Goal: Task Accomplishment & Management: Manage account settings

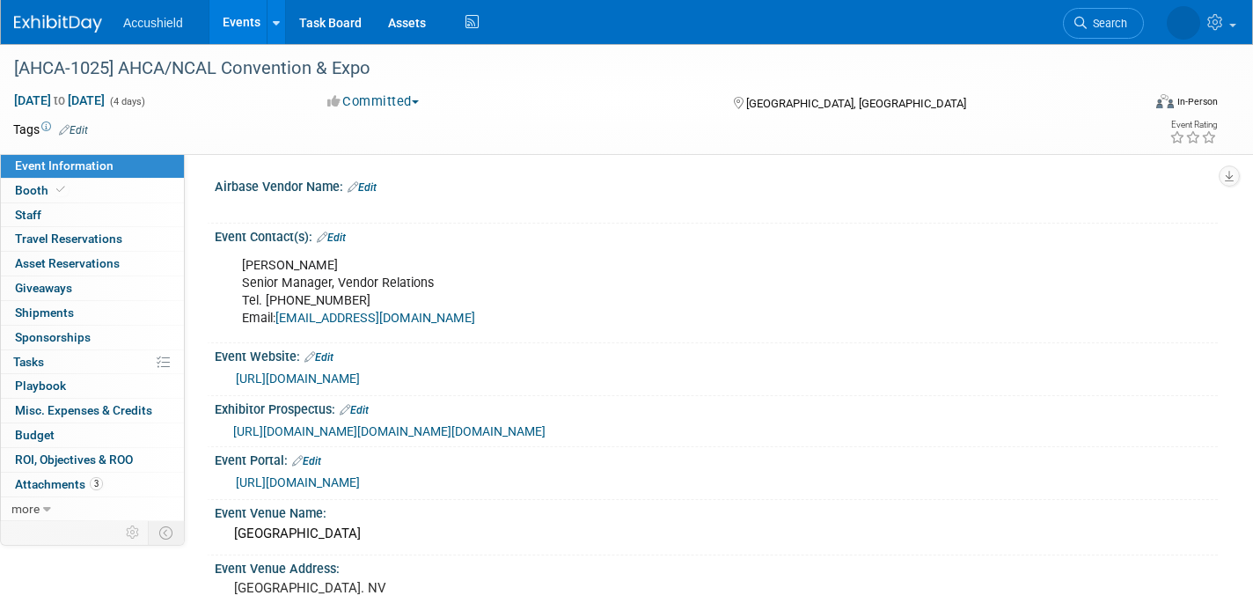
select select "Yes"
click at [63, 212] on link "0 Staff 0" at bounding box center [92, 215] width 183 height 24
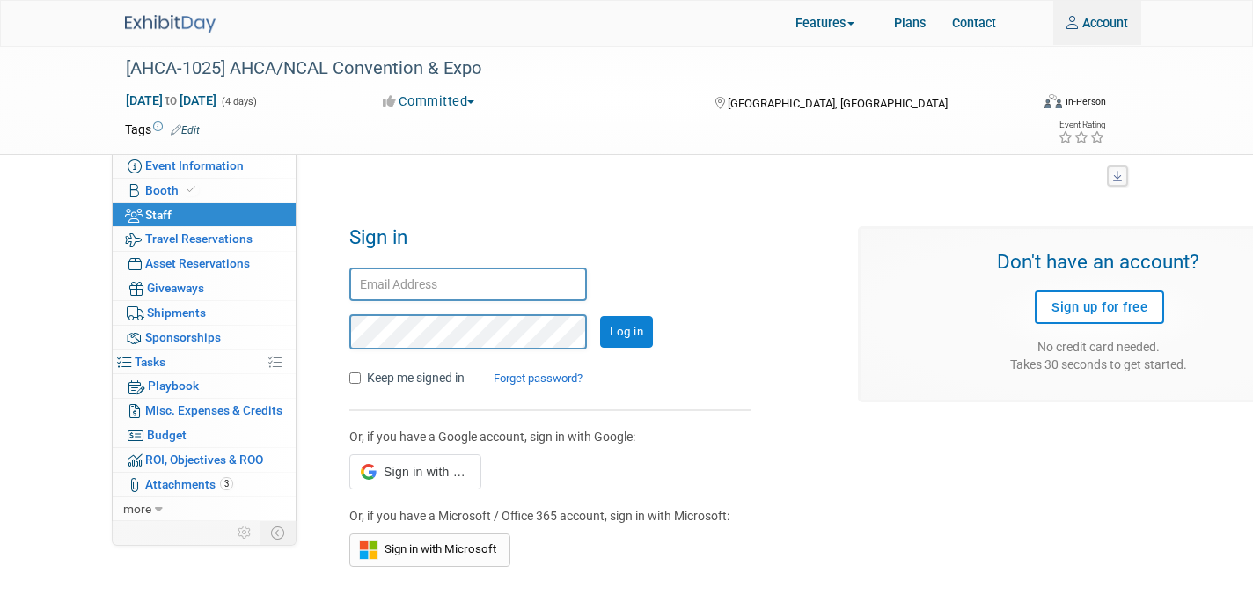
type input "[PERSON_NAME][EMAIL_ADDRESS][DOMAIN_NAME]"
click at [627, 336] on input "Log in" at bounding box center [626, 332] width 53 height 32
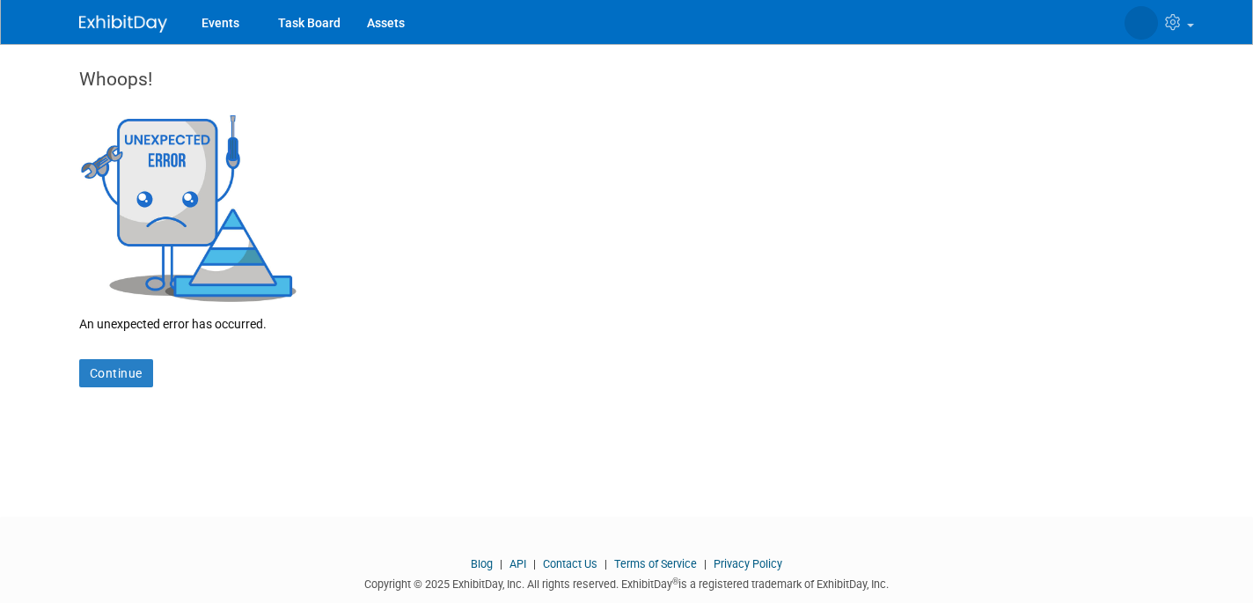
click at [106, 12] on link at bounding box center [133, 15] width 109 height 14
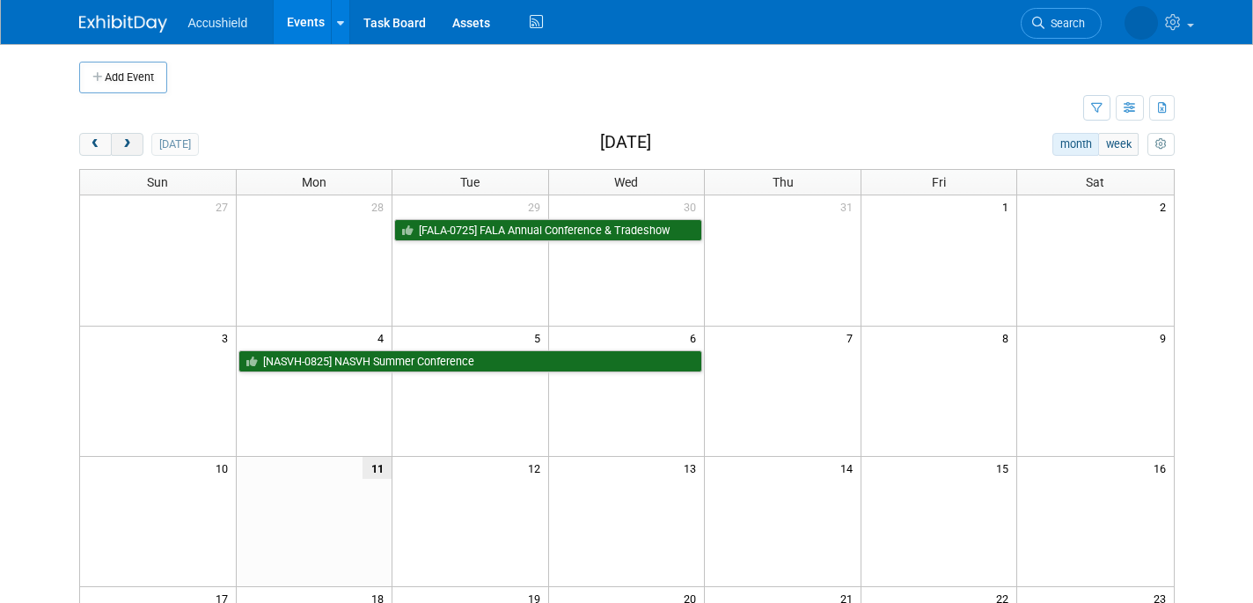
click at [121, 143] on span "next" at bounding box center [127, 144] width 13 height 11
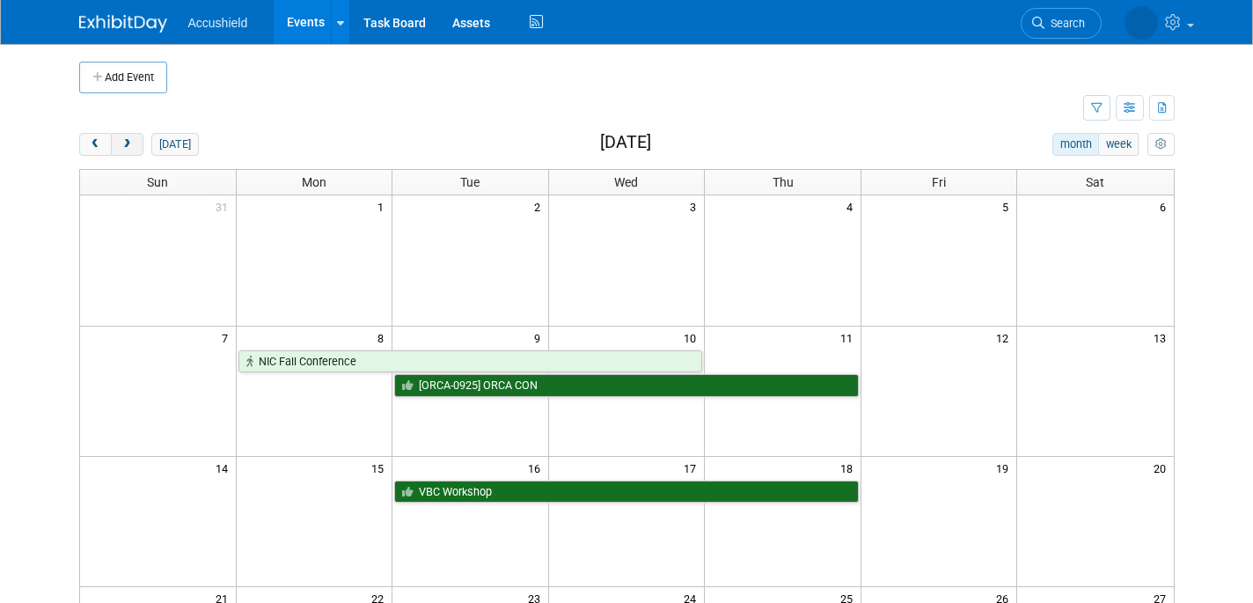
click at [128, 143] on span "next" at bounding box center [127, 144] width 13 height 11
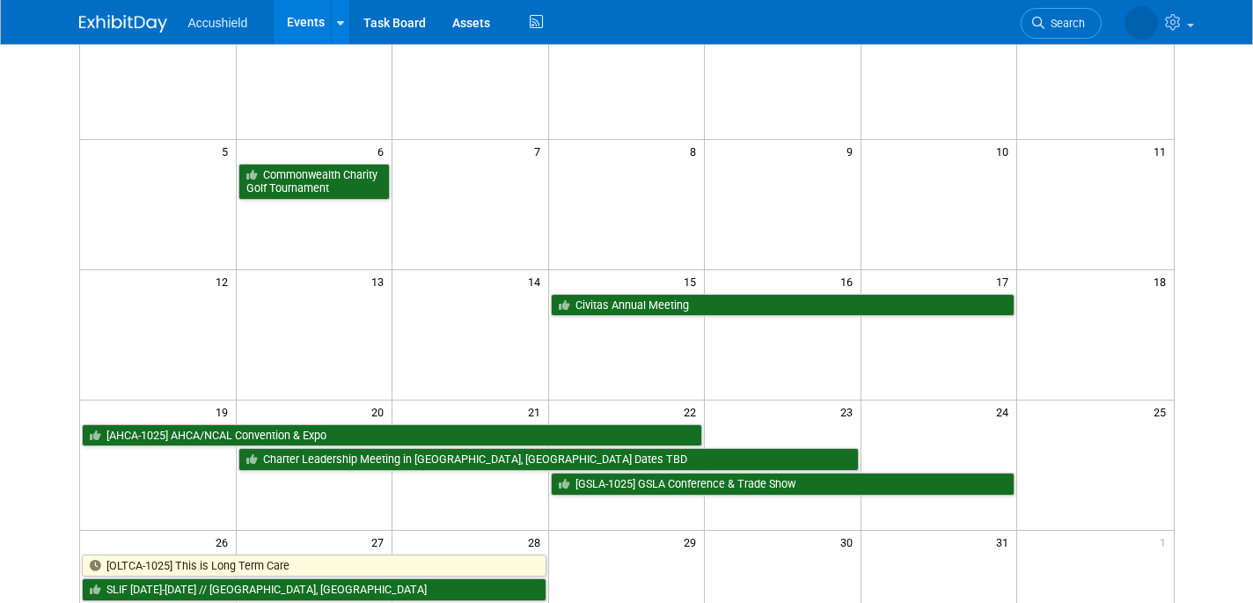
scroll to position [187, 0]
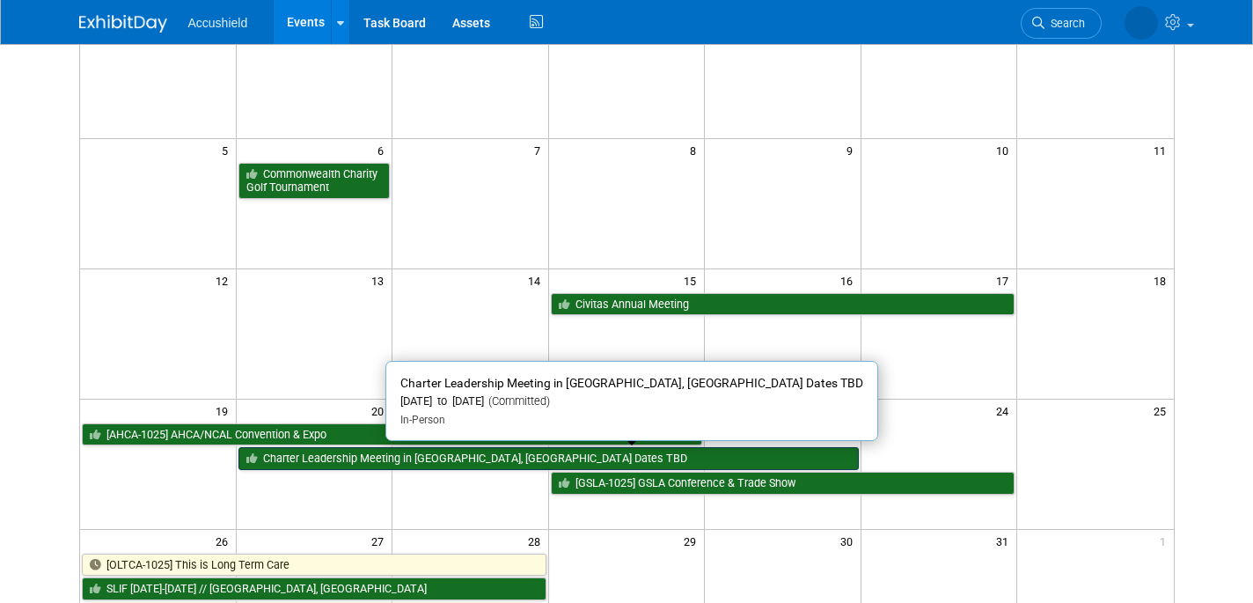
click at [389, 453] on link "Charter Leadership Meeting in [GEOGRAPHIC_DATA], [GEOGRAPHIC_DATA] Dates TBD" at bounding box center [548, 458] width 620 height 23
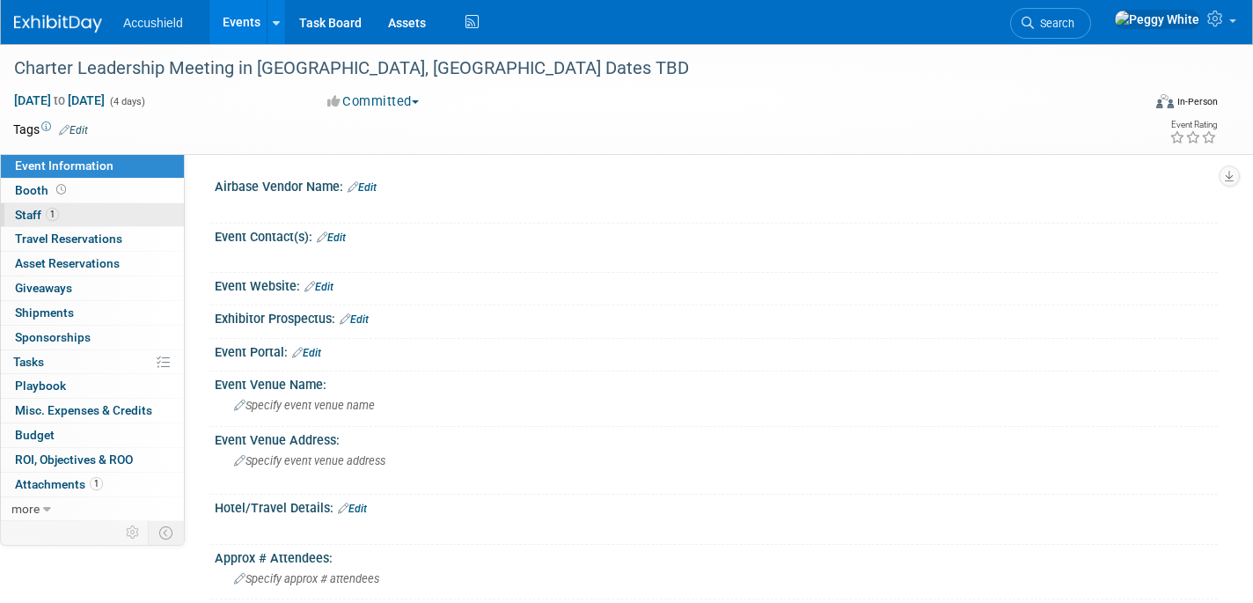
click at [34, 215] on span "Staff 1" at bounding box center [37, 215] width 44 height 14
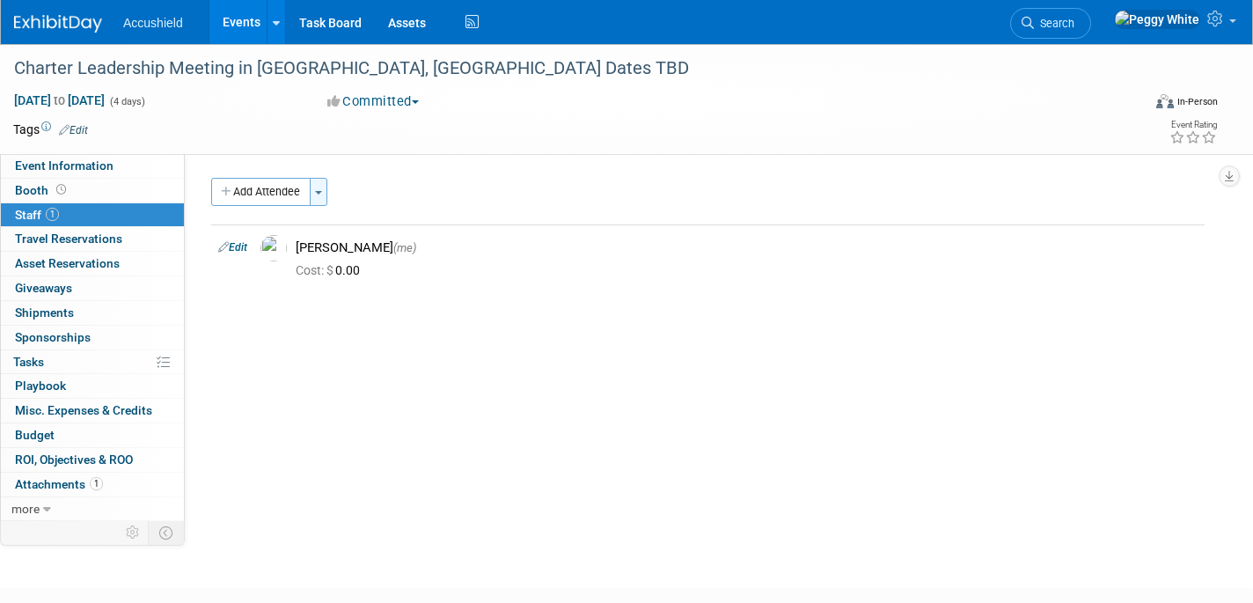
click at [320, 196] on button "Toggle Dropdown" at bounding box center [319, 192] width 18 height 28
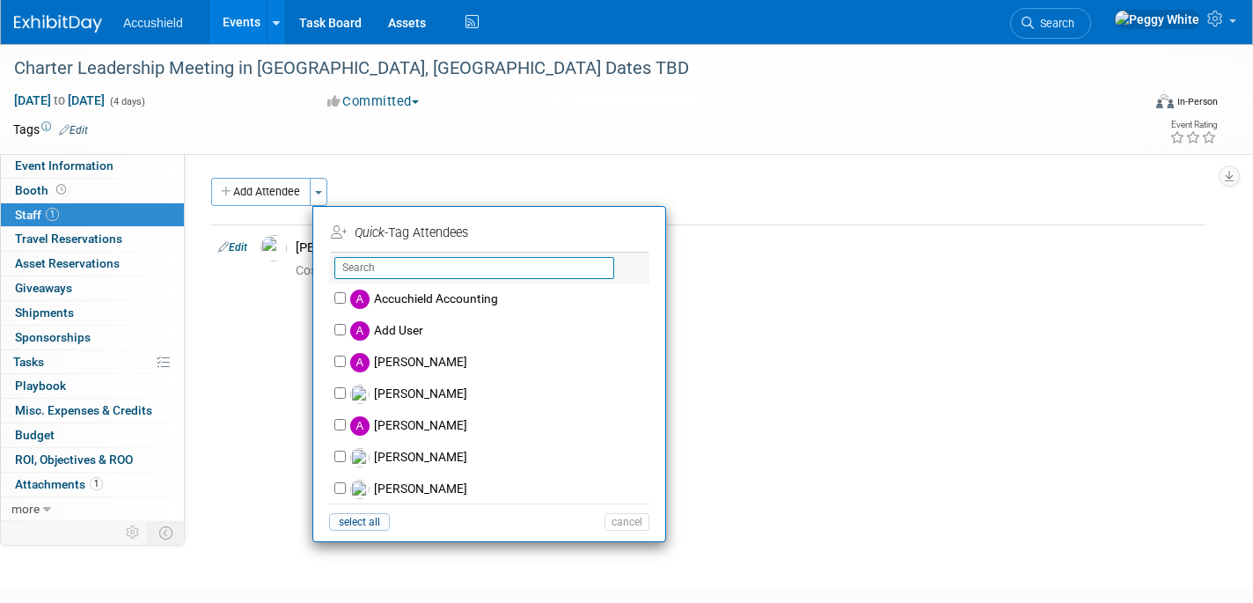
click at [381, 267] on input "text" at bounding box center [474, 268] width 280 height 22
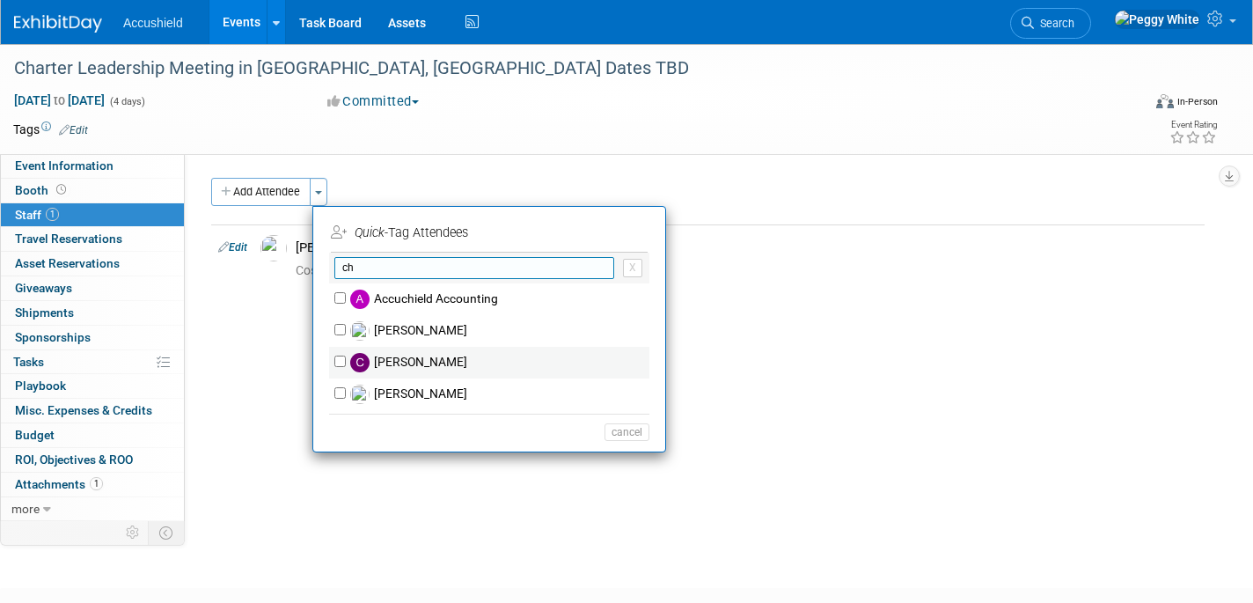
type input "ch"
click at [337, 361] on input "[PERSON_NAME]" at bounding box center [339, 361] width 11 height 11
checkbox input "true"
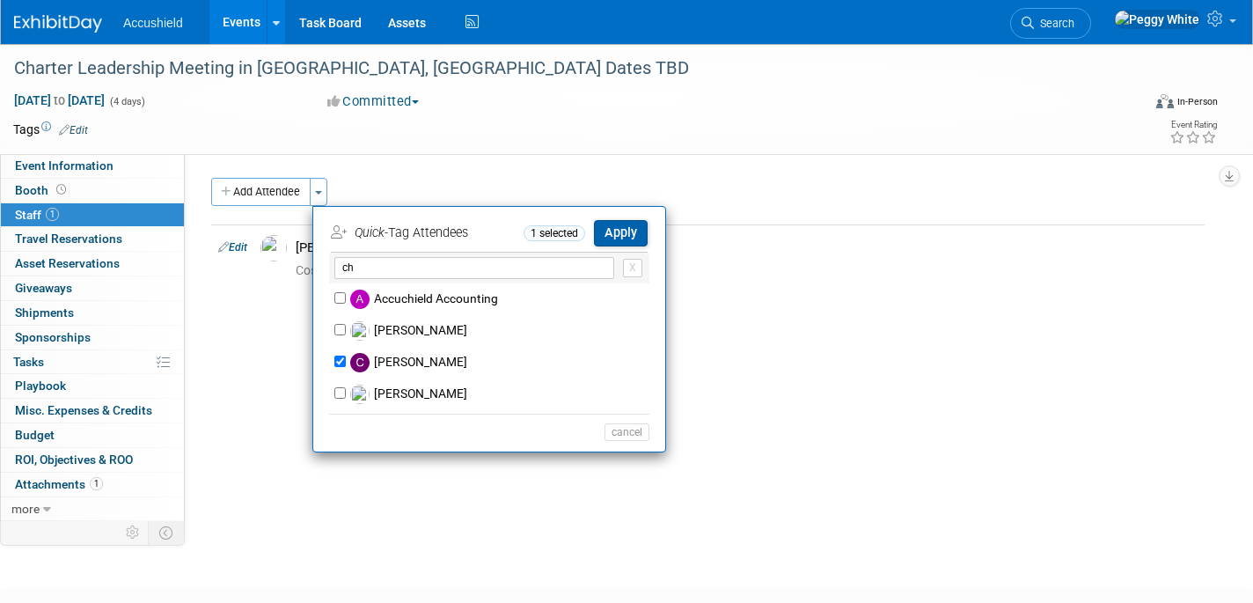
click at [617, 233] on button "Apply" at bounding box center [621, 233] width 54 height 26
